Goal: Task Accomplishment & Management: Complete application form

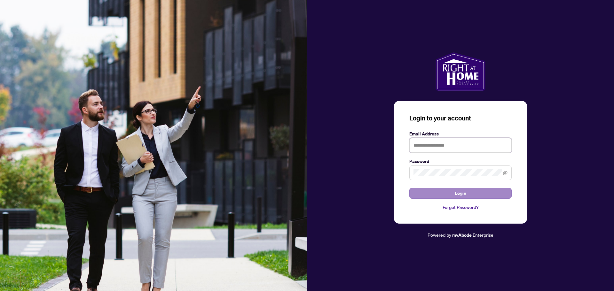
type input "**********"
click at [473, 193] on button "Login" at bounding box center [460, 193] width 102 height 11
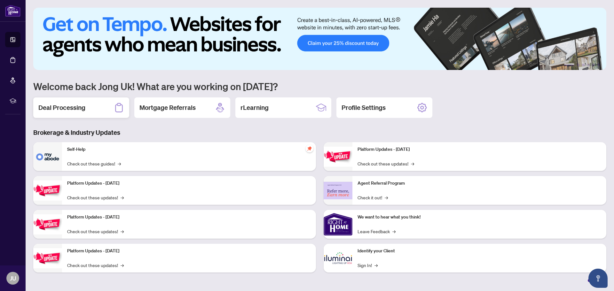
click at [81, 111] on h2 "Deal Processing" at bounding box center [61, 107] width 47 height 9
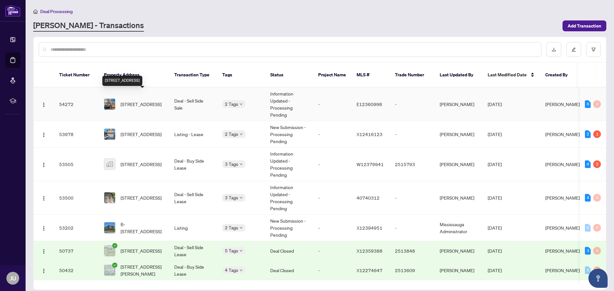
click at [154, 101] on span "[STREET_ADDRESS]" at bounding box center [141, 104] width 41 height 7
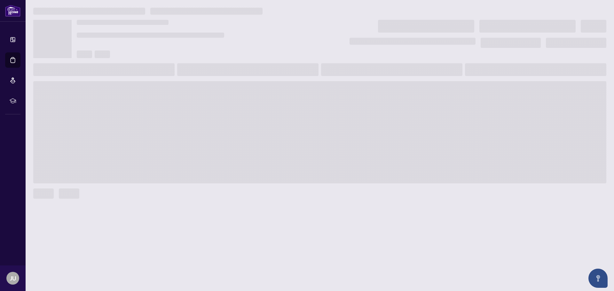
click at [154, 95] on span at bounding box center [319, 132] width 573 height 102
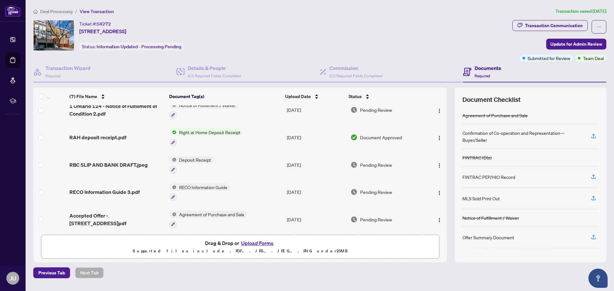
scroll to position [67, 0]
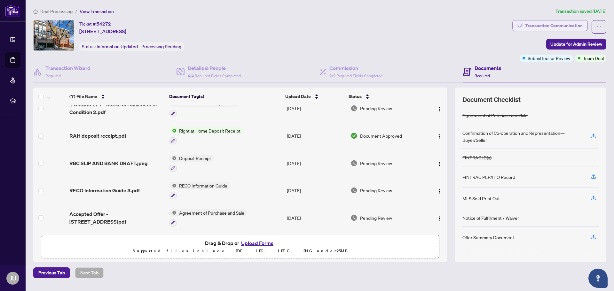
click at [533, 27] on div "Transaction Communication" at bounding box center [554, 25] width 58 height 10
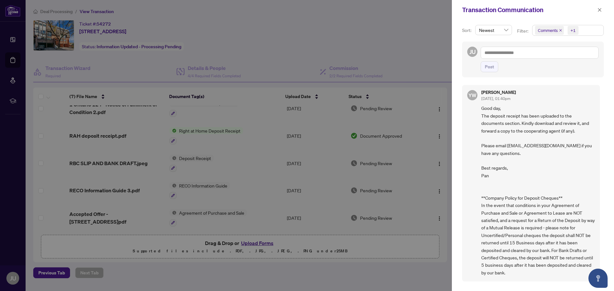
click at [371, 39] on div at bounding box center [307, 145] width 614 height 291
click at [600, 12] on icon "close" at bounding box center [599, 10] width 4 height 4
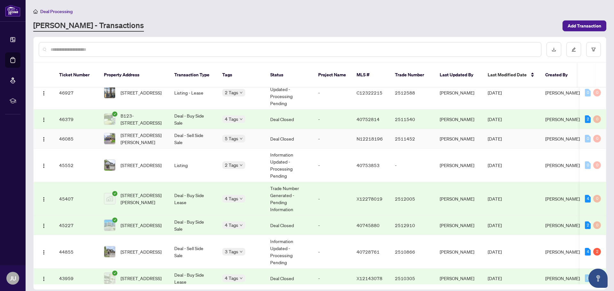
scroll to position [542, 0]
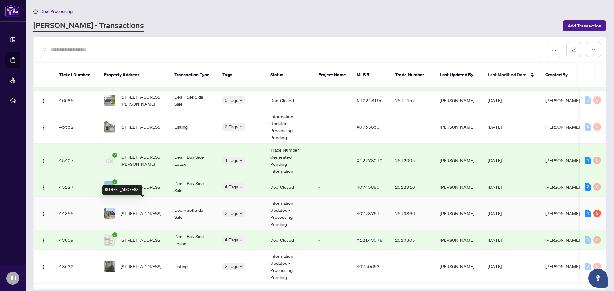
click at [145, 210] on span "[STREET_ADDRESS]" at bounding box center [141, 213] width 41 height 7
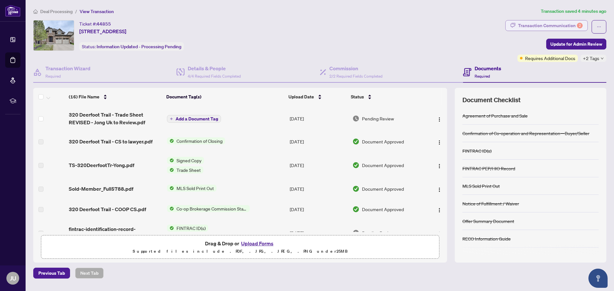
click at [564, 24] on div "Transaction Communication 2" at bounding box center [550, 25] width 65 height 10
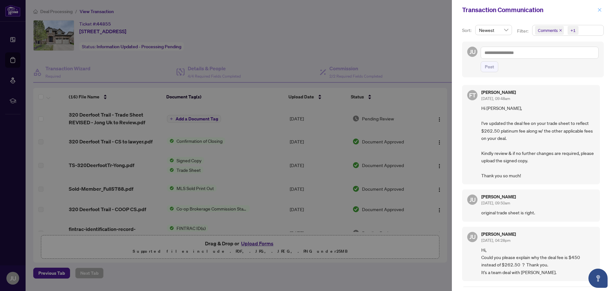
click at [601, 9] on icon "close" at bounding box center [599, 10] width 4 height 4
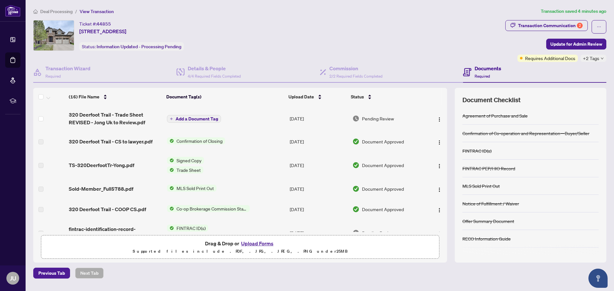
click at [191, 120] on span "Add a Document Tag" at bounding box center [197, 119] width 43 height 4
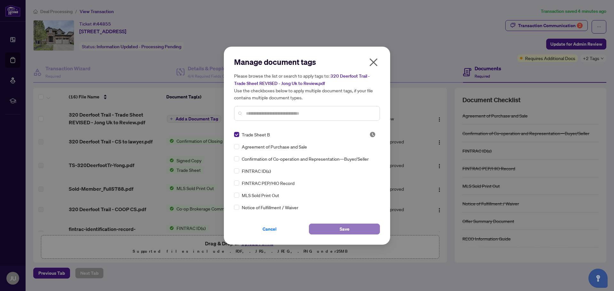
click at [354, 227] on button "Save" at bounding box center [344, 229] width 71 height 11
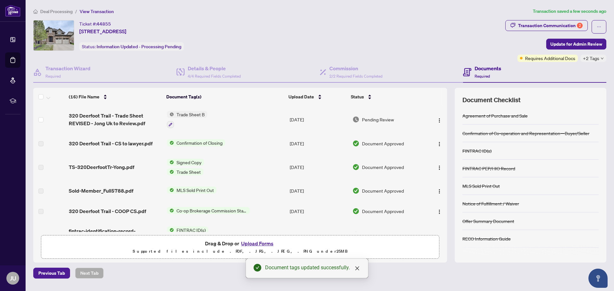
click at [189, 114] on span "Trade Sheet B" at bounding box center [190, 114] width 33 height 7
click at [188, 147] on span "Trade Sheet B" at bounding box center [174, 146] width 33 height 7
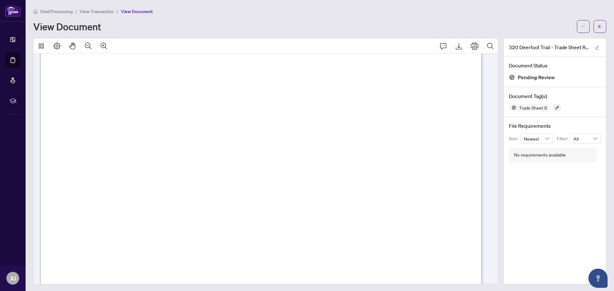
scroll to position [224, 0]
click at [581, 26] on icon "ellipsis" at bounding box center [583, 26] width 4 height 4
click at [553, 40] on span "Download" at bounding box center [555, 40] width 49 height 7
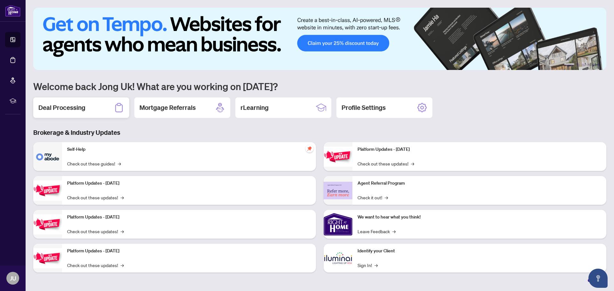
click at [98, 110] on div "Deal Processing" at bounding box center [81, 108] width 96 height 20
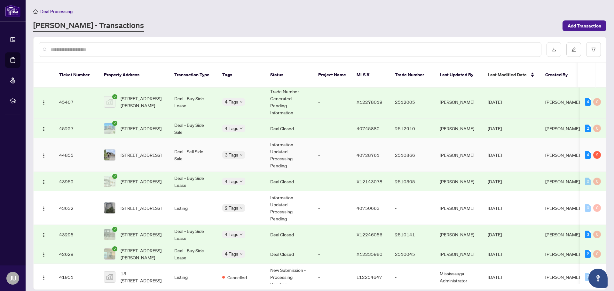
scroll to position [606, 0]
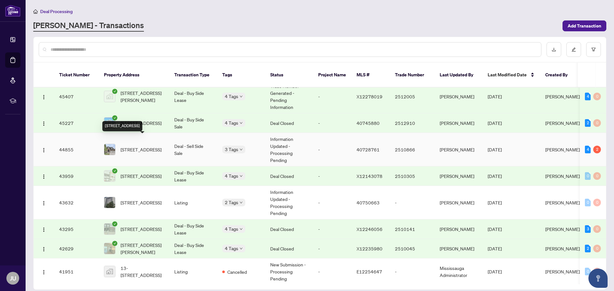
click at [135, 146] on span "[STREET_ADDRESS]" at bounding box center [141, 149] width 41 height 7
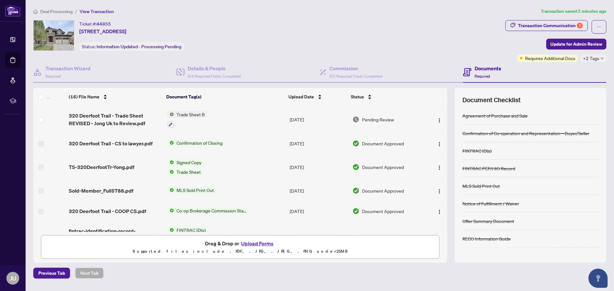
click at [259, 244] on button "Upload Forms" at bounding box center [257, 244] width 36 height 8
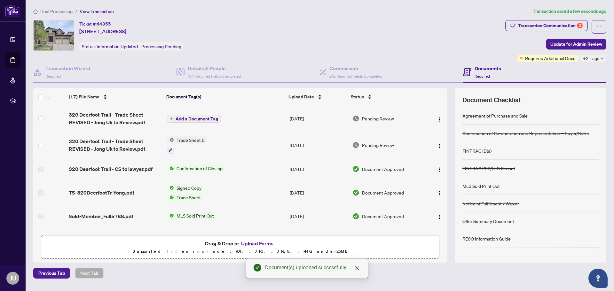
click at [194, 119] on span "Add a Document Tag" at bounding box center [197, 119] width 43 height 4
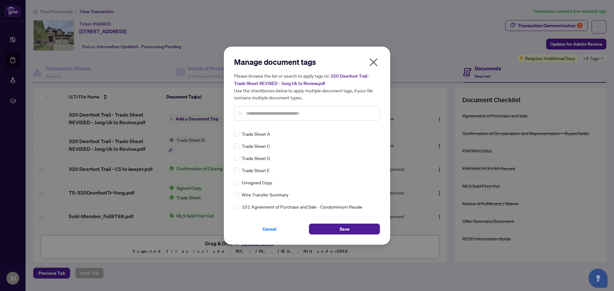
scroll to position [1, 0]
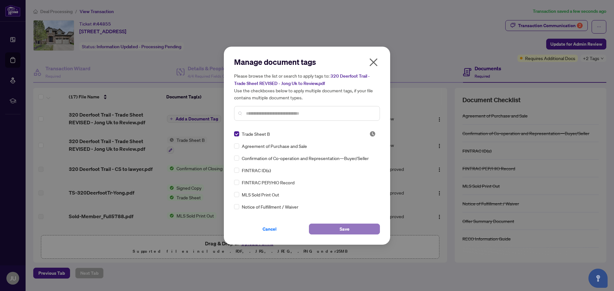
click at [340, 230] on span "Save" at bounding box center [345, 229] width 10 height 10
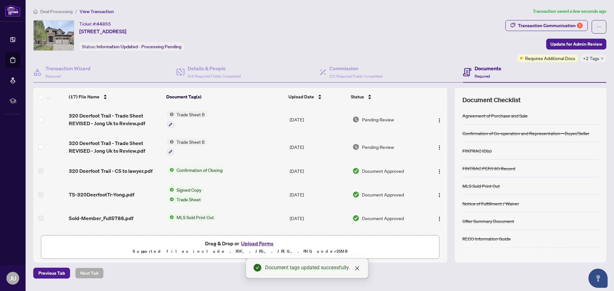
click at [187, 115] on span "Trade Sheet B" at bounding box center [190, 114] width 33 height 7
click at [183, 147] on span "Trade Sheet B" at bounding box center [174, 146] width 33 height 7
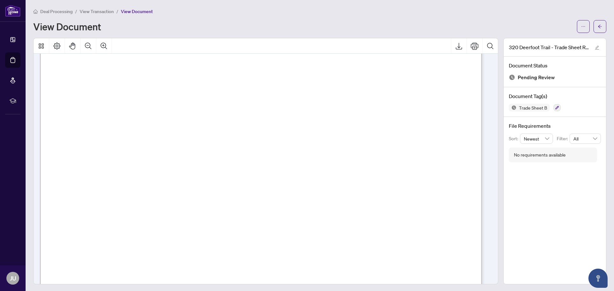
scroll to position [32, 0]
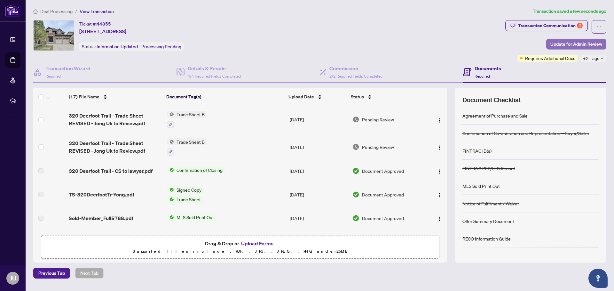
click at [572, 43] on span "Update for Admin Review" at bounding box center [576, 44] width 52 height 10
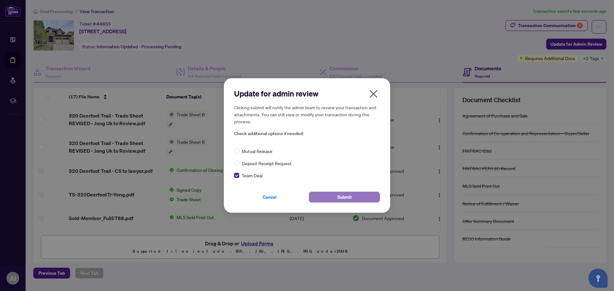
click at [352, 198] on button "Submit" at bounding box center [344, 197] width 71 height 11
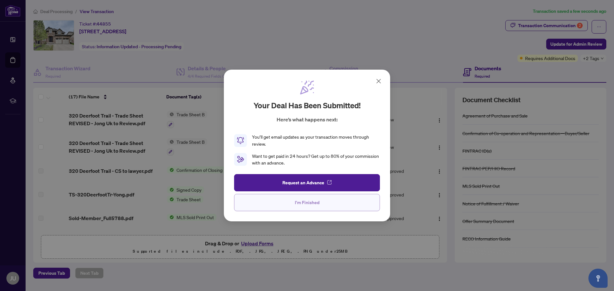
click at [314, 202] on span "I'm Finished" at bounding box center [307, 203] width 25 height 10
